Goal: Information Seeking & Learning: Learn about a topic

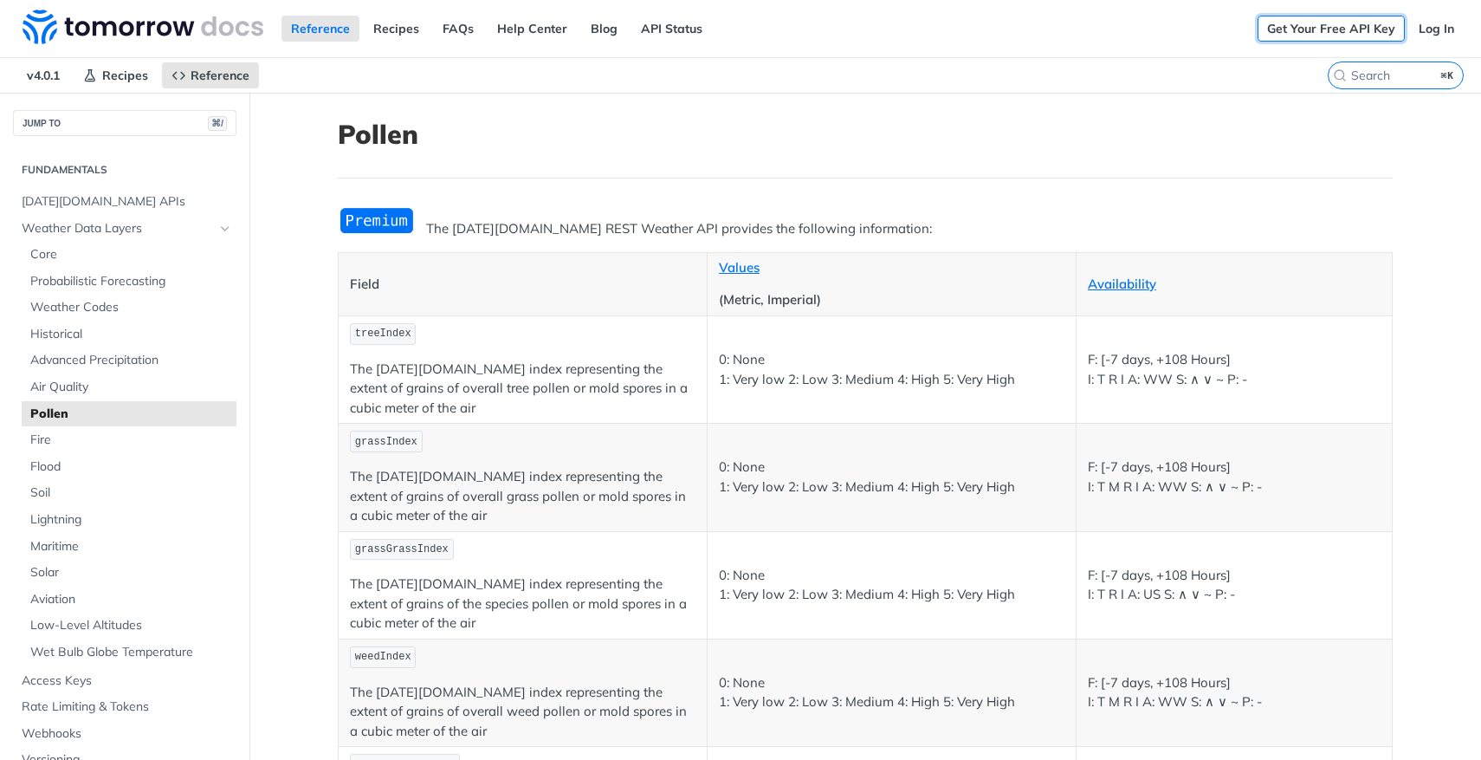
click at [1309, 28] on link "Get Your Free API Key" at bounding box center [1331, 29] width 147 height 26
click at [1426, 28] on link "Log In" at bounding box center [1436, 29] width 55 height 26
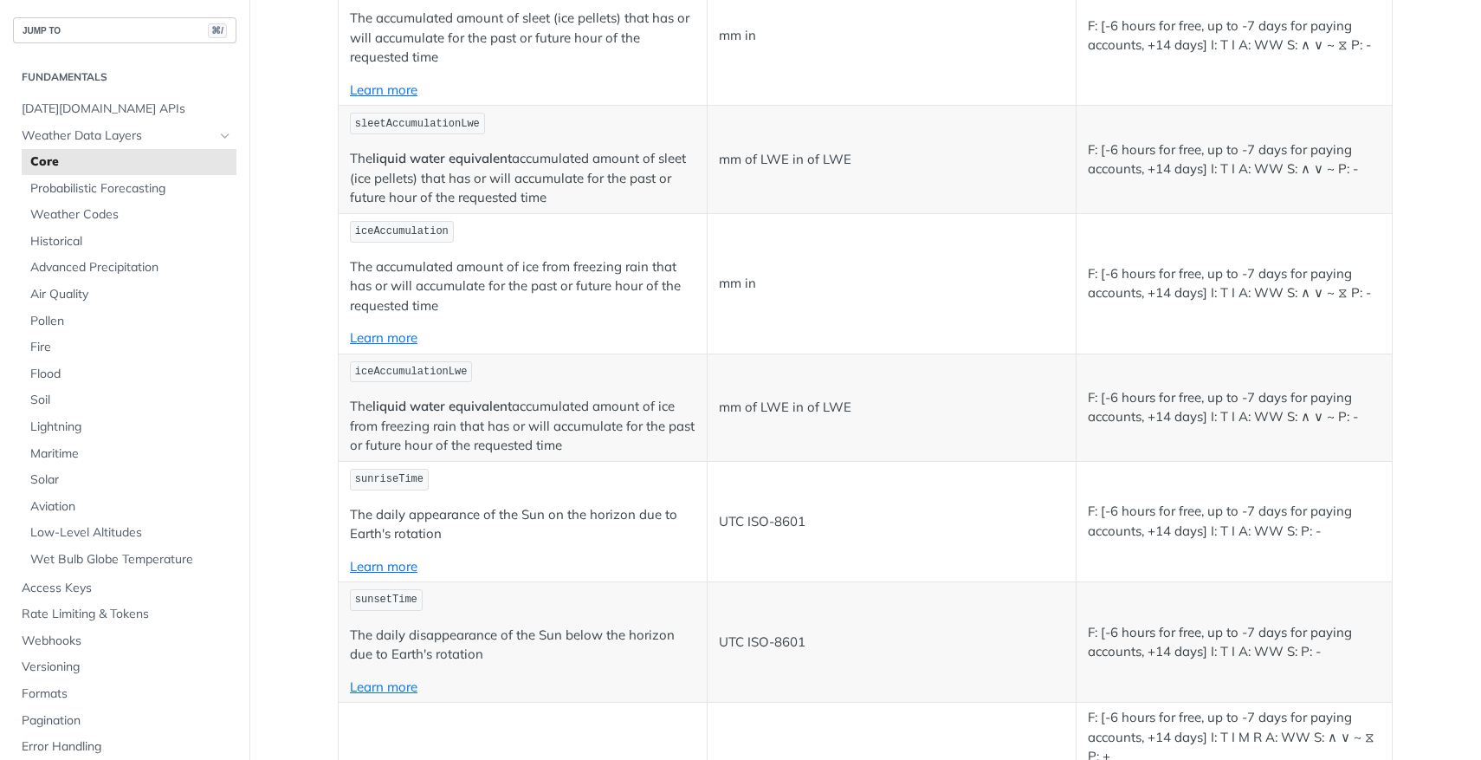
scroll to position [5300, 0]
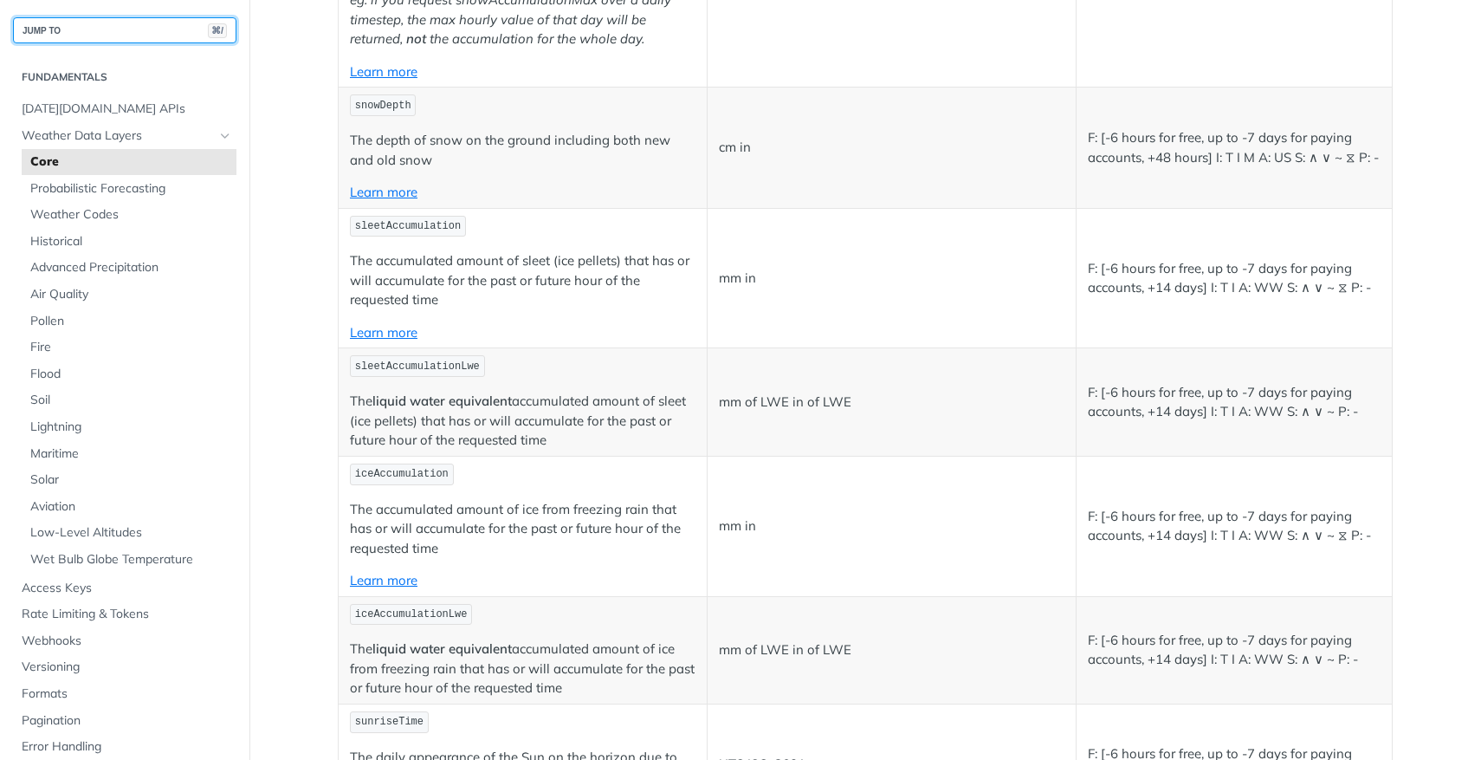
click at [118, 28] on button "JUMP TO ⌘/" at bounding box center [124, 30] width 223 height 26
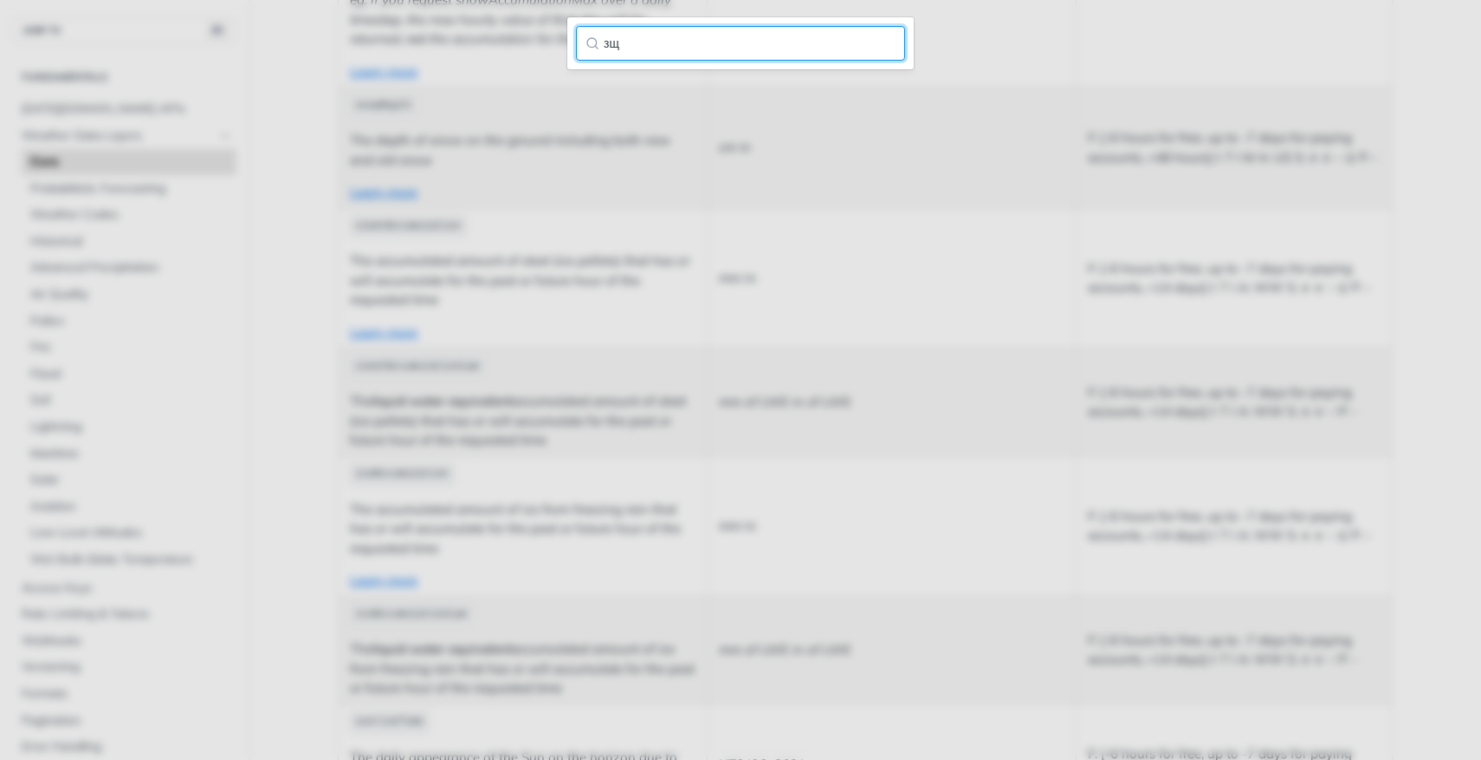
type input "з"
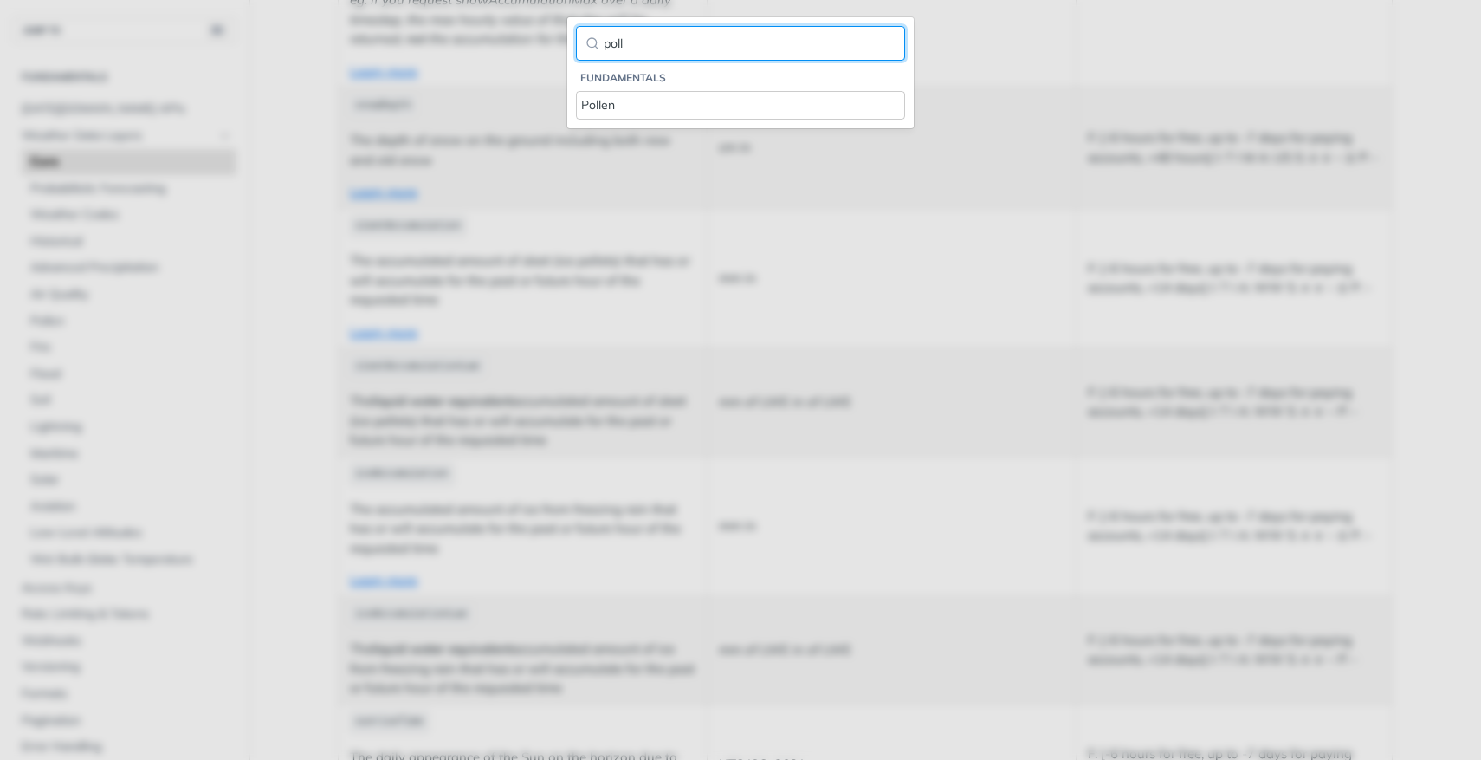
type input "poll"
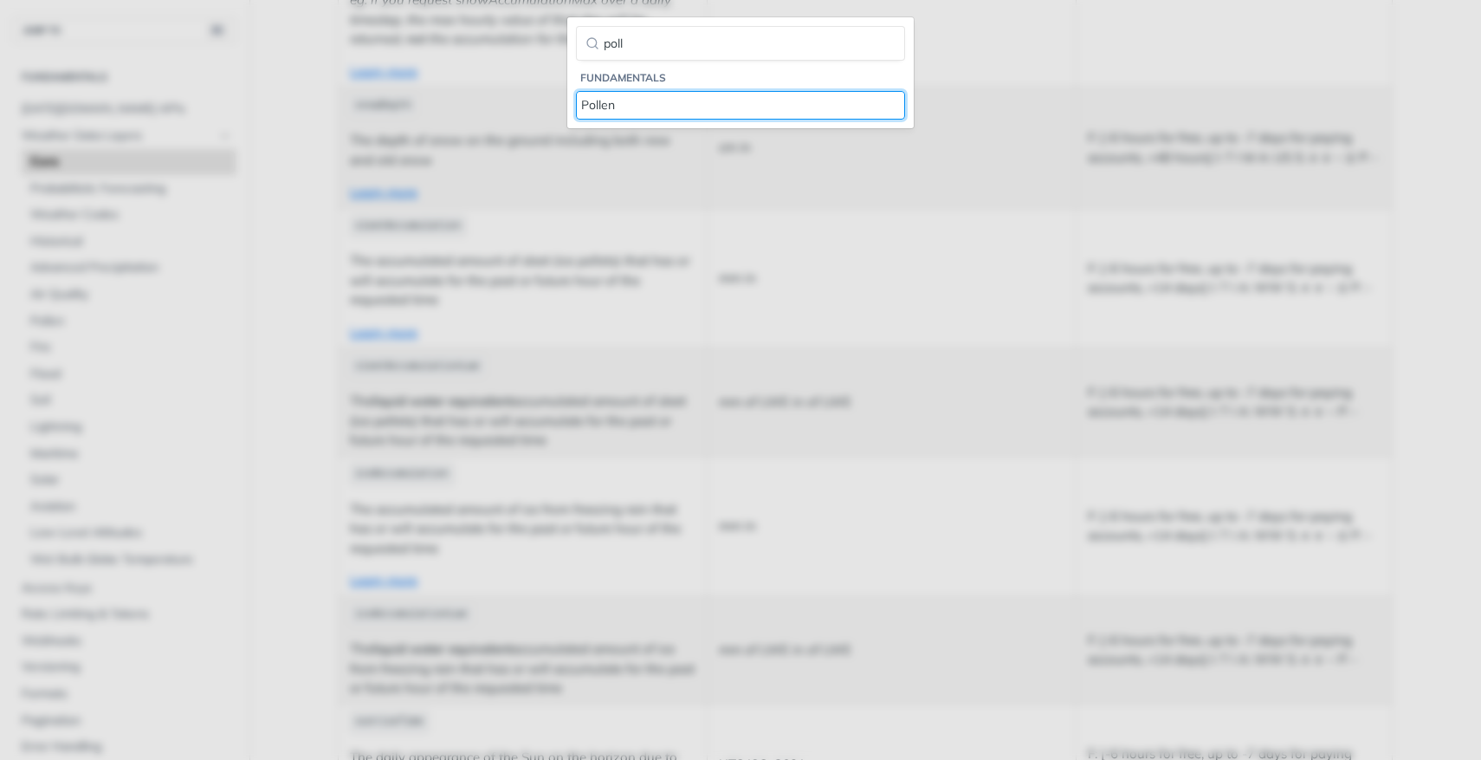
click at [603, 105] on div "Pollen" at bounding box center [740, 105] width 319 height 18
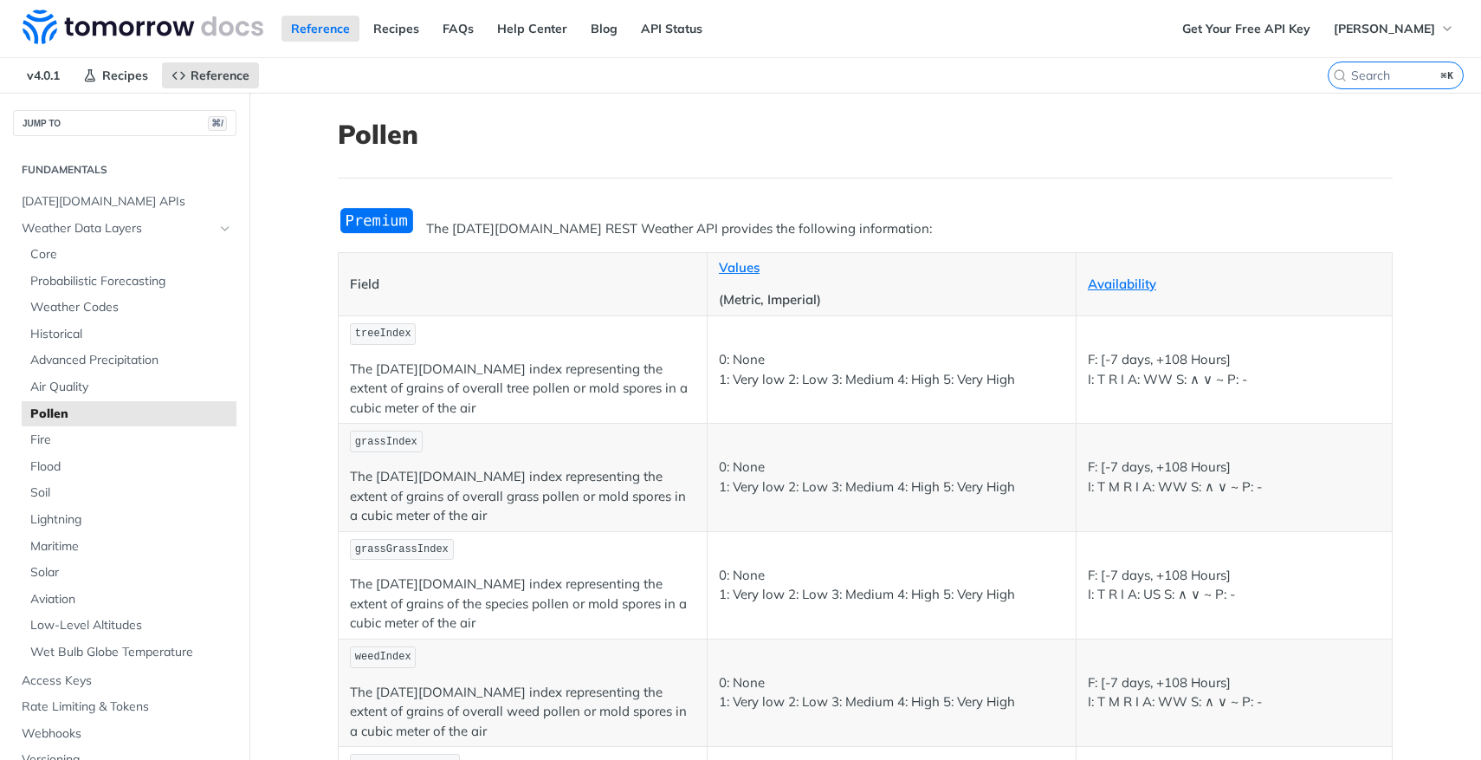
click at [371, 227] on img "Expand image" at bounding box center [377, 220] width 78 height 29
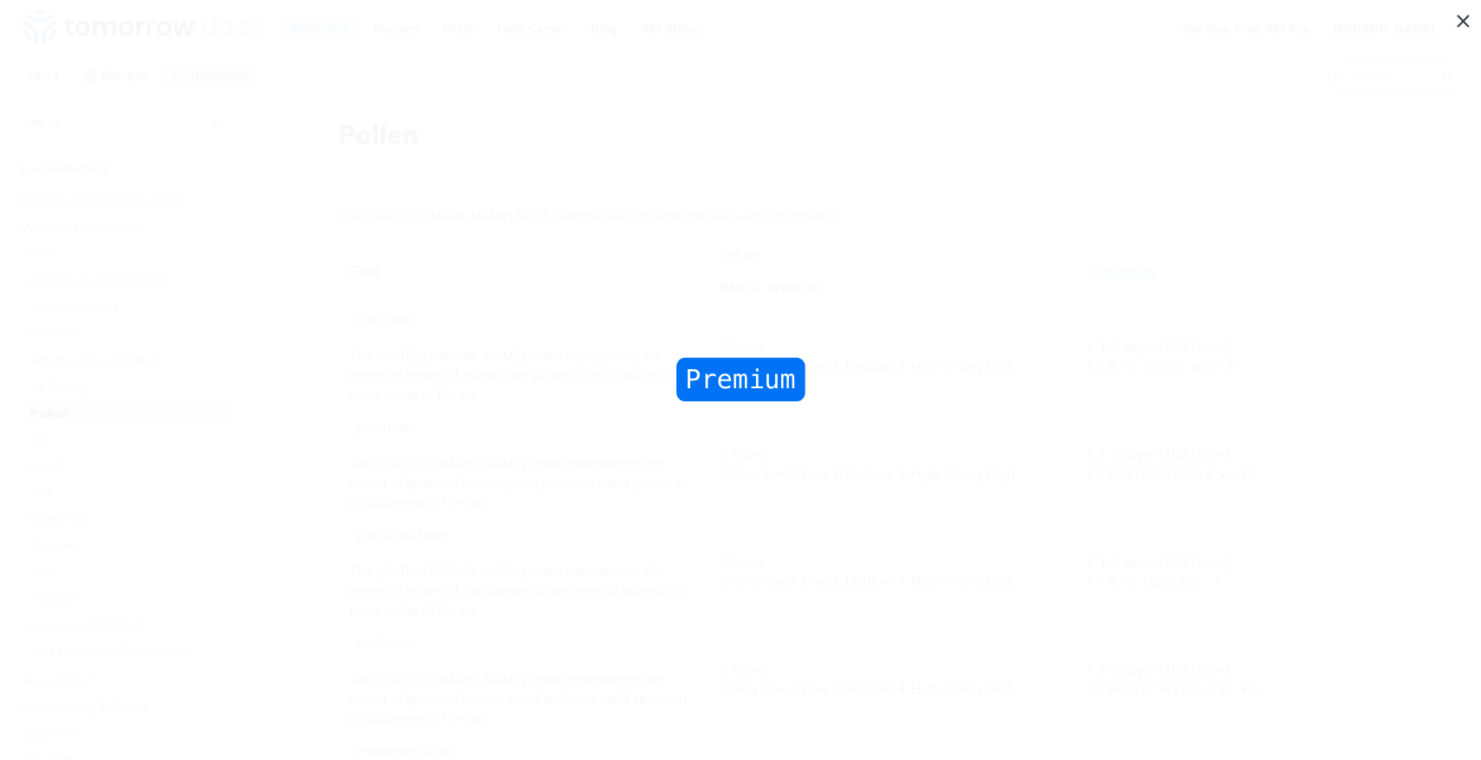
click at [780, 291] on span "Collapse image" at bounding box center [740, 380] width 1481 height 760
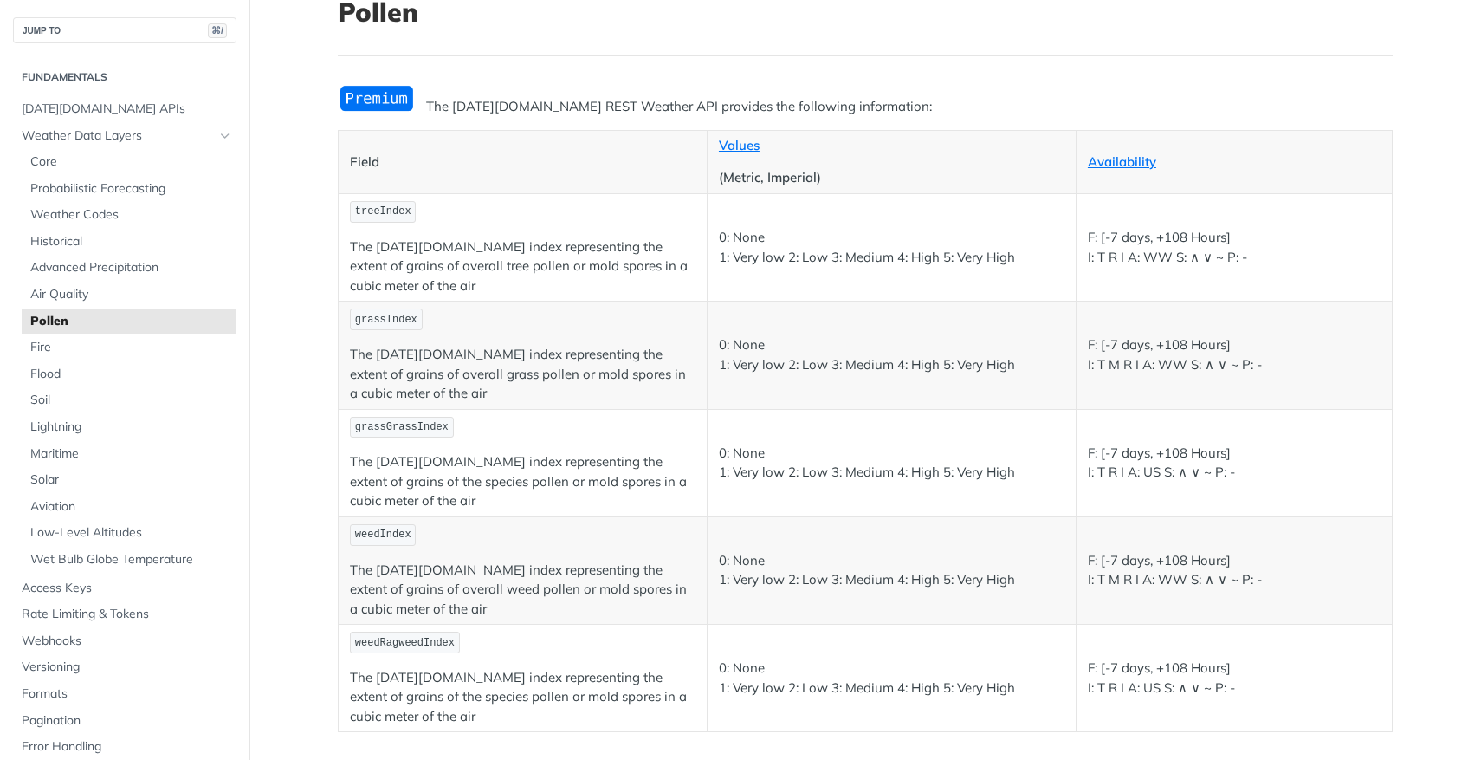
scroll to position [208, 0]
